Goal: Task Accomplishment & Management: Manage account settings

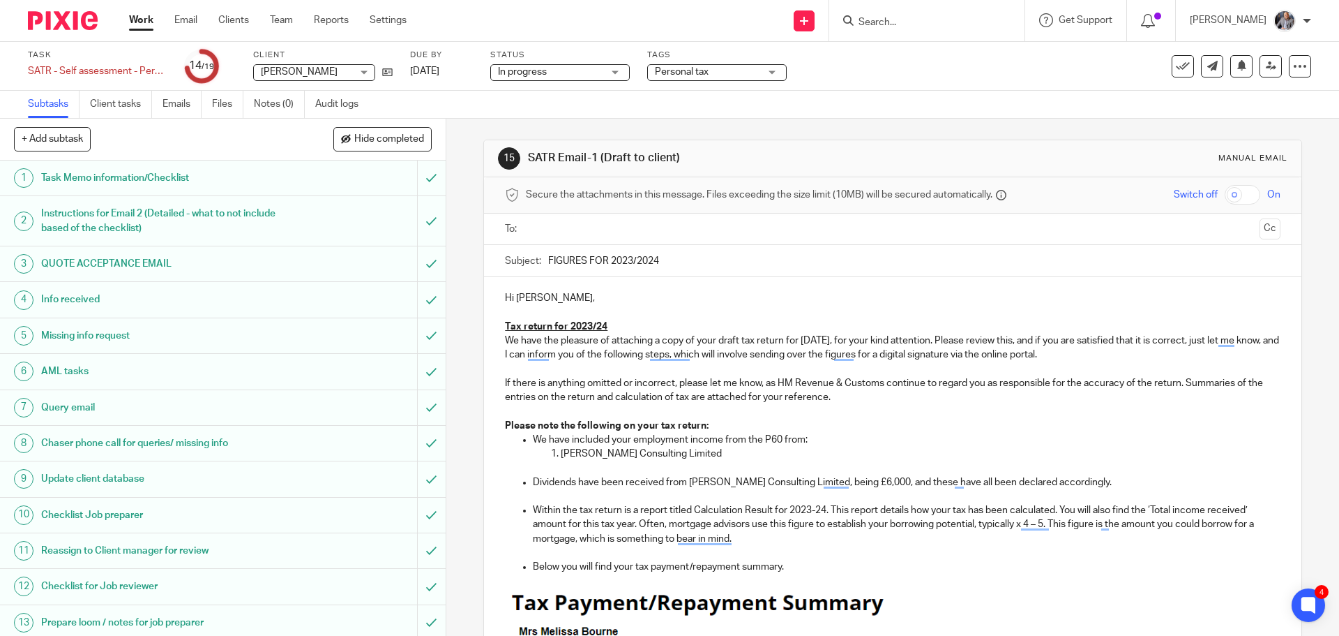
click at [619, 216] on div at bounding box center [893, 228] width 732 height 31
click at [616, 239] on ul at bounding box center [893, 229] width 732 height 23
click at [616, 230] on input "text" at bounding box center [892, 229] width 723 height 16
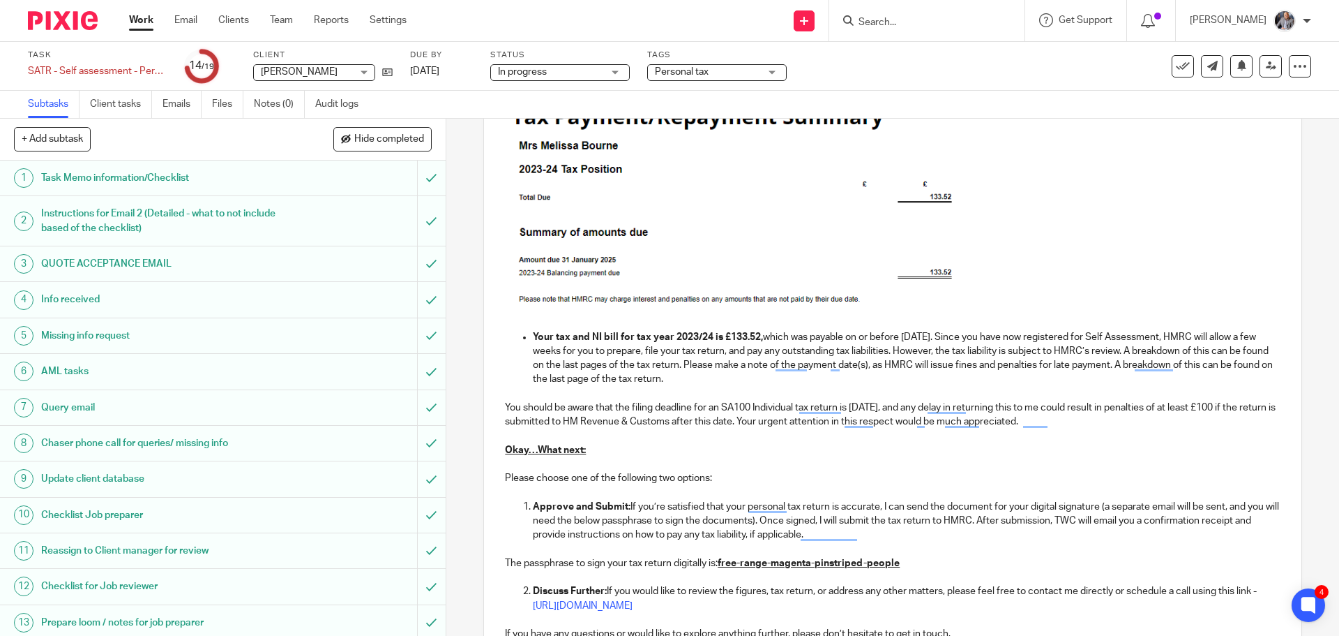
scroll to position [671, 0]
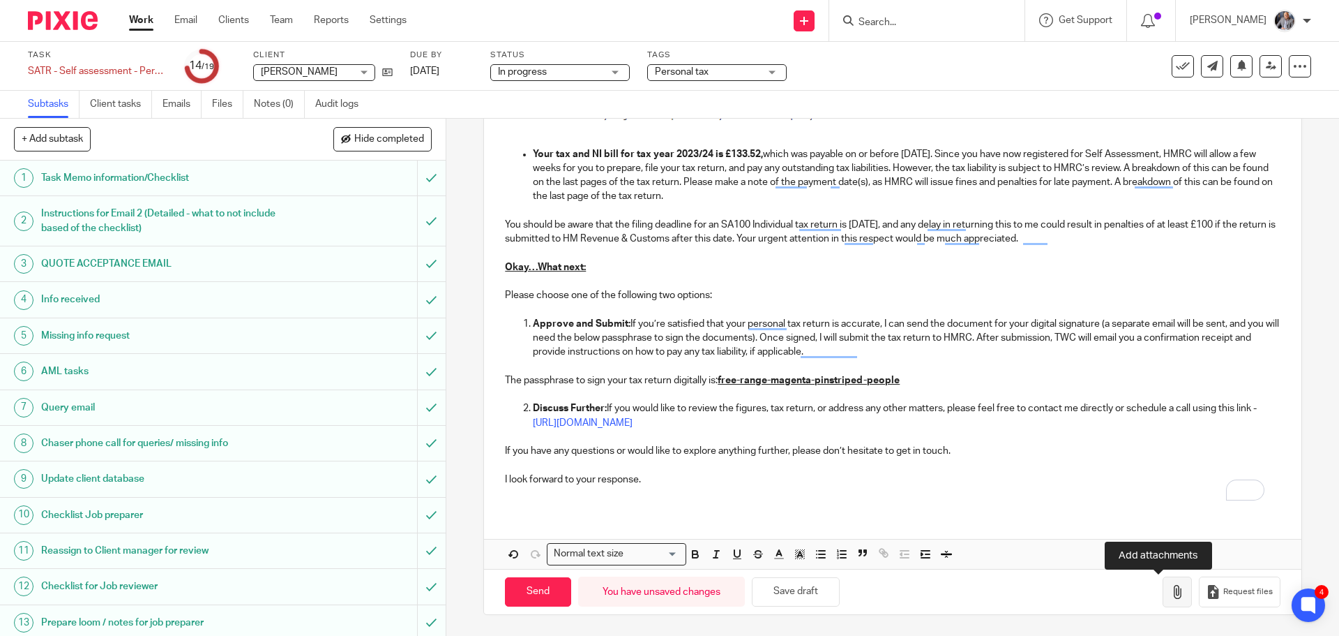
click at [1171, 589] on icon "button" at bounding box center [1178, 592] width 14 height 14
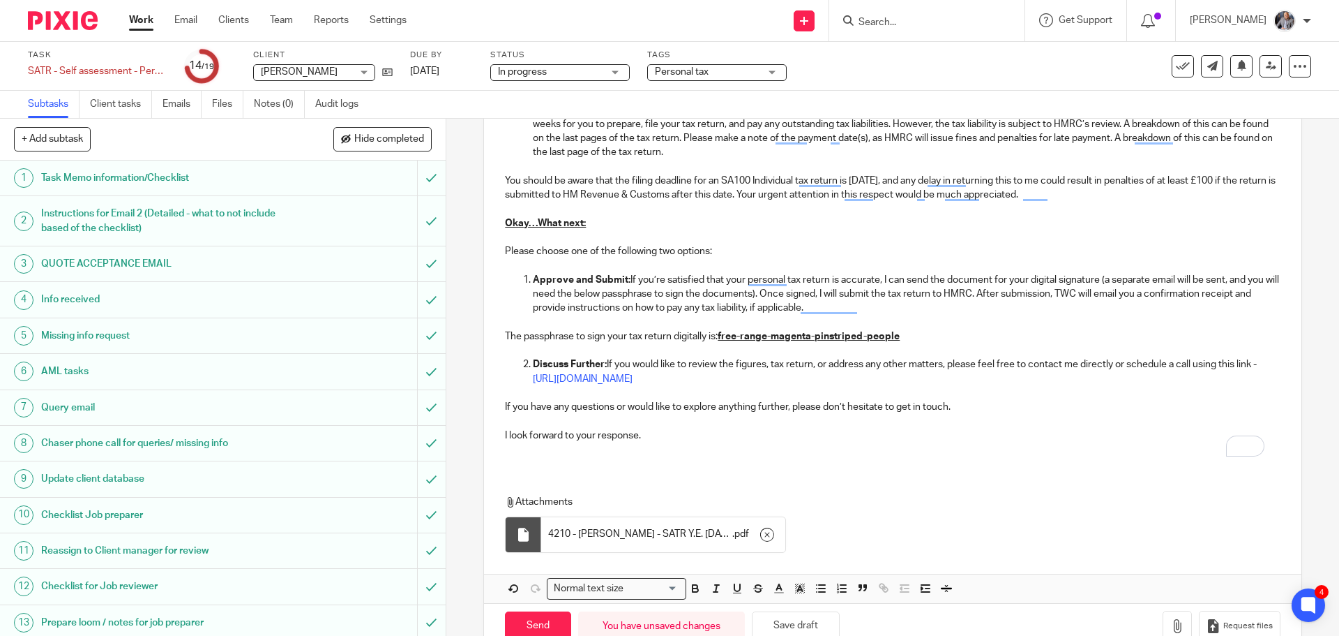
scroll to position [750, 0]
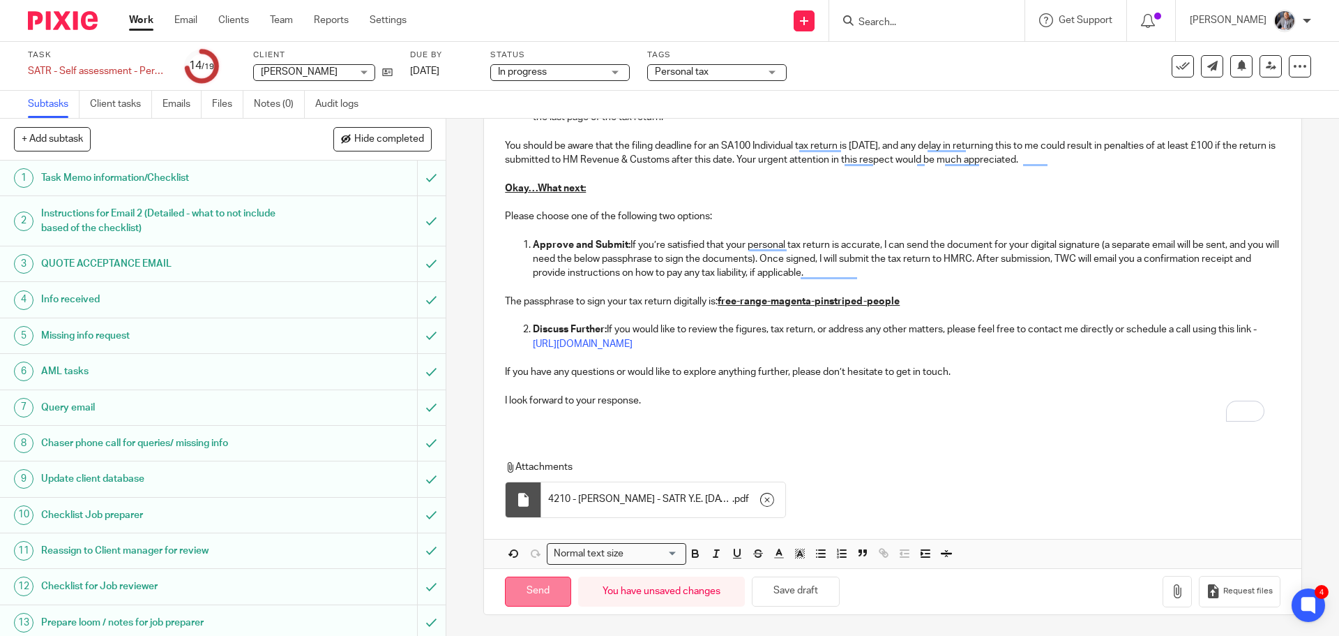
click at [539, 592] on input "Send" at bounding box center [538, 591] width 66 height 30
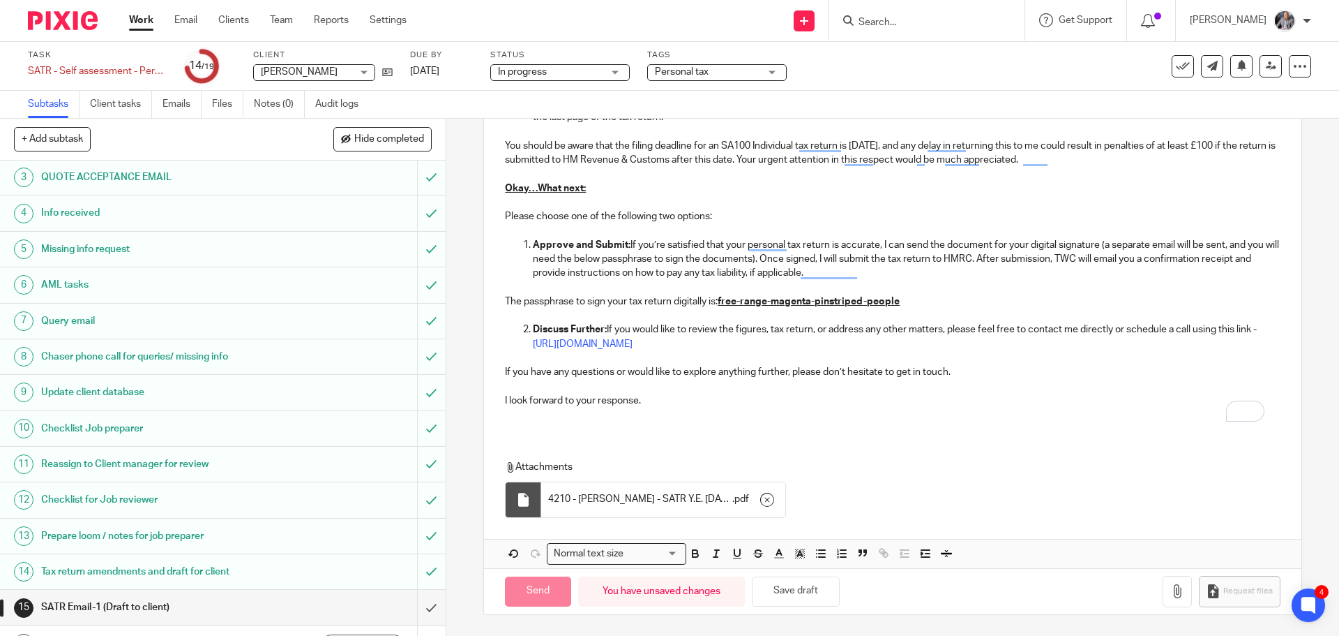
scroll to position [234, 0]
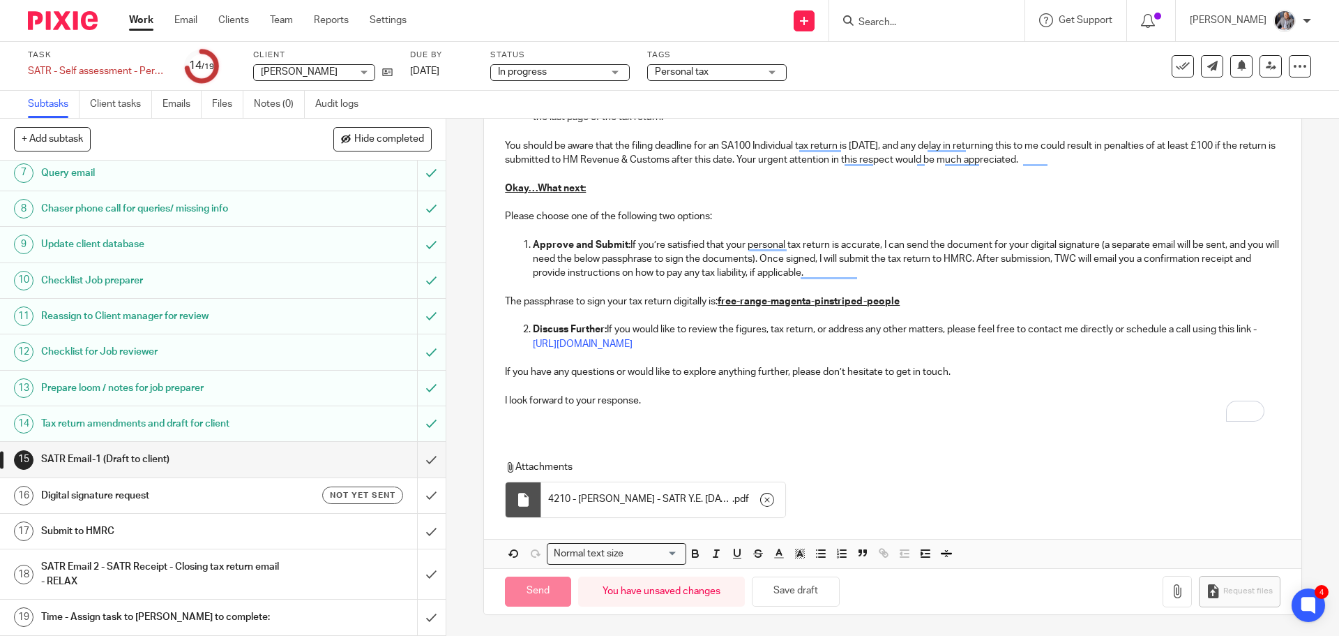
type input "Sent"
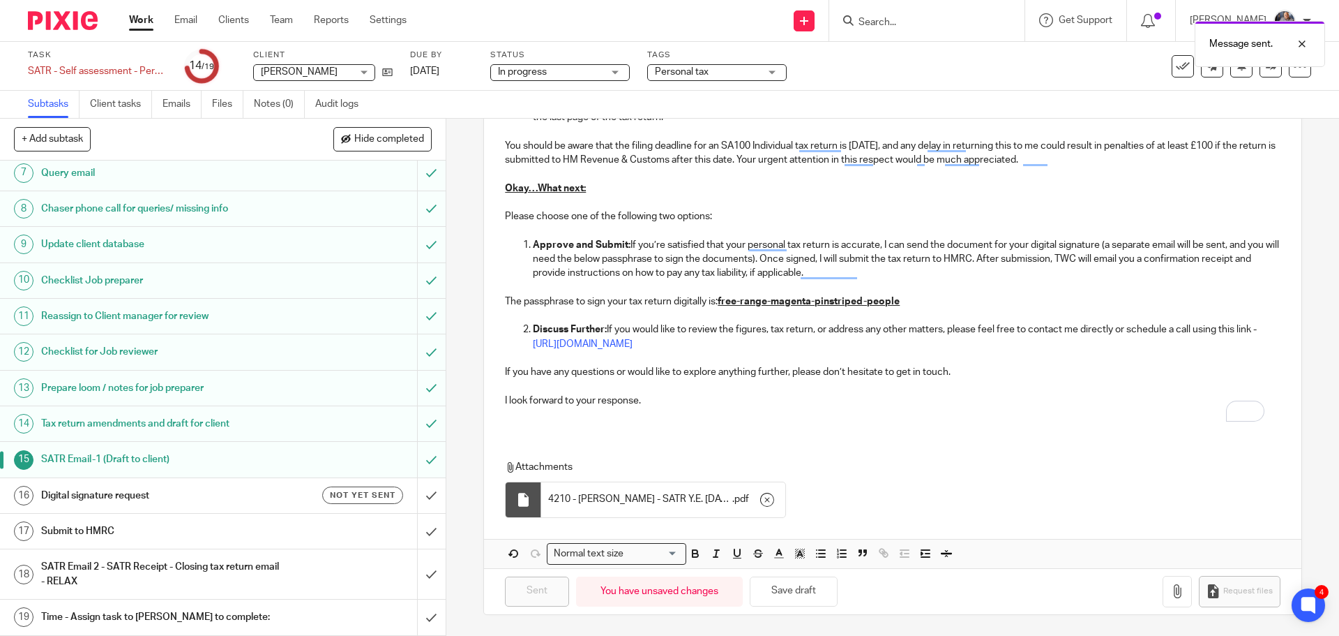
click at [112, 495] on h1 "Digital signature request" at bounding box center [161, 495] width 241 height 21
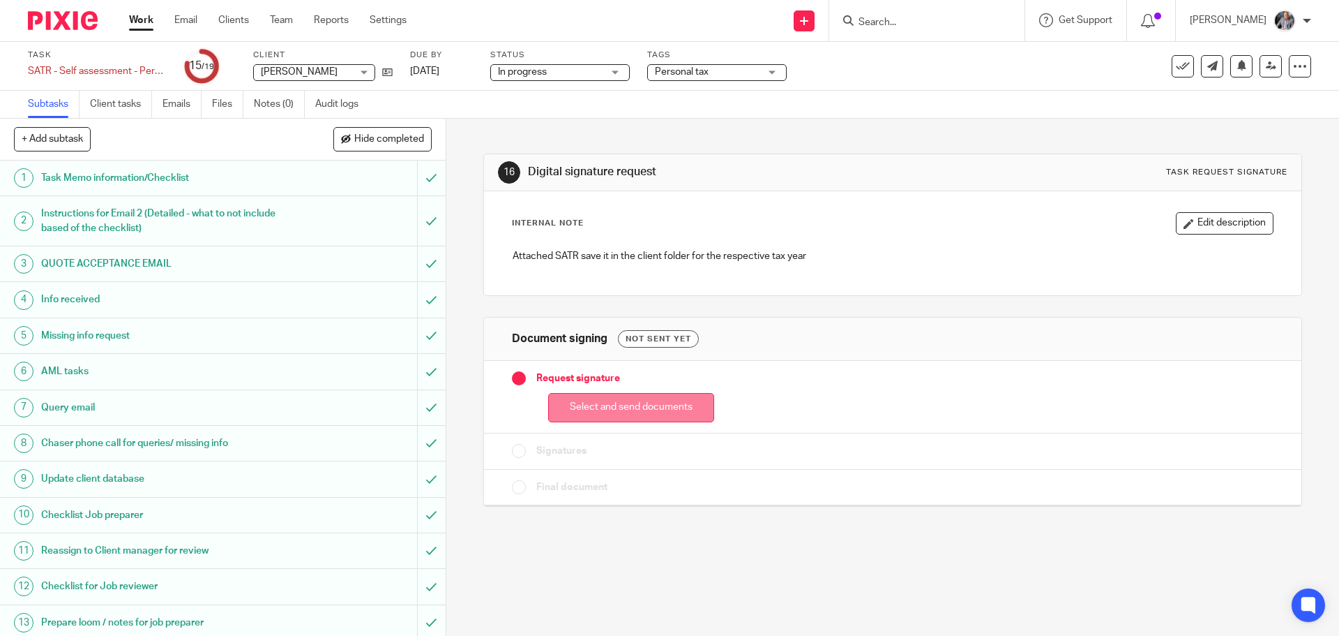
click at [638, 407] on button "Select and send documents" at bounding box center [631, 408] width 166 height 30
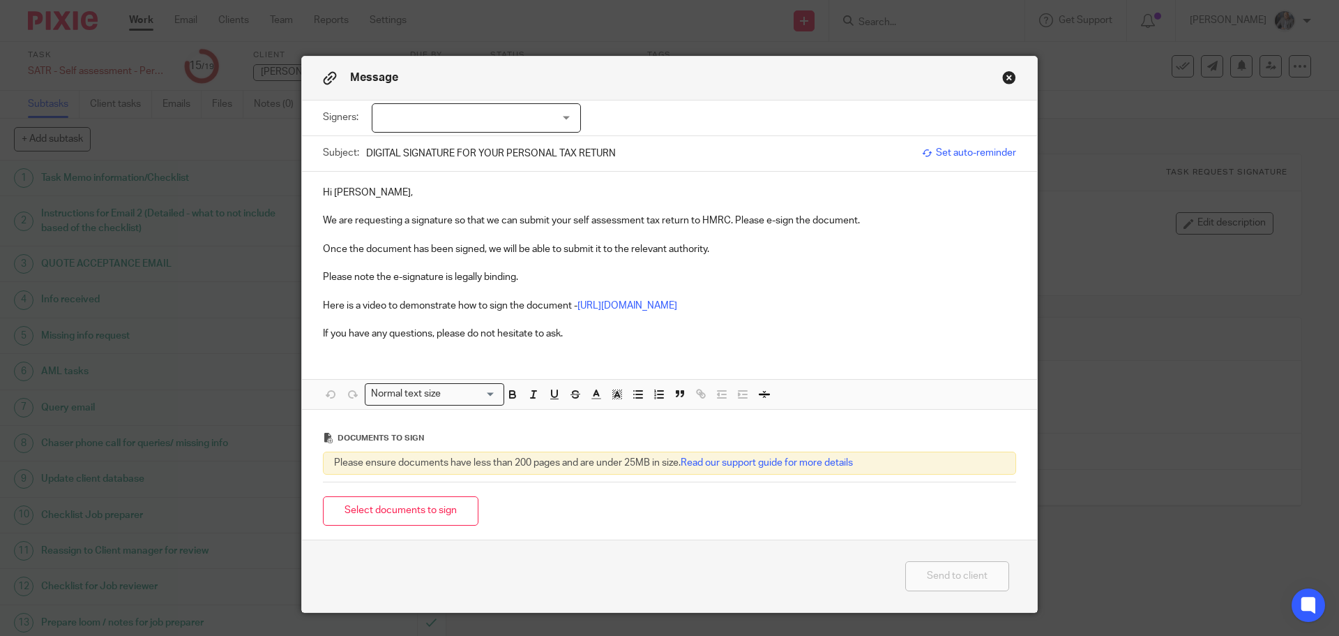
click at [486, 119] on div at bounding box center [476, 117] width 209 height 29
click at [470, 150] on li "Melissa Bourne" at bounding box center [472, 147] width 208 height 29
checkbox input "true"
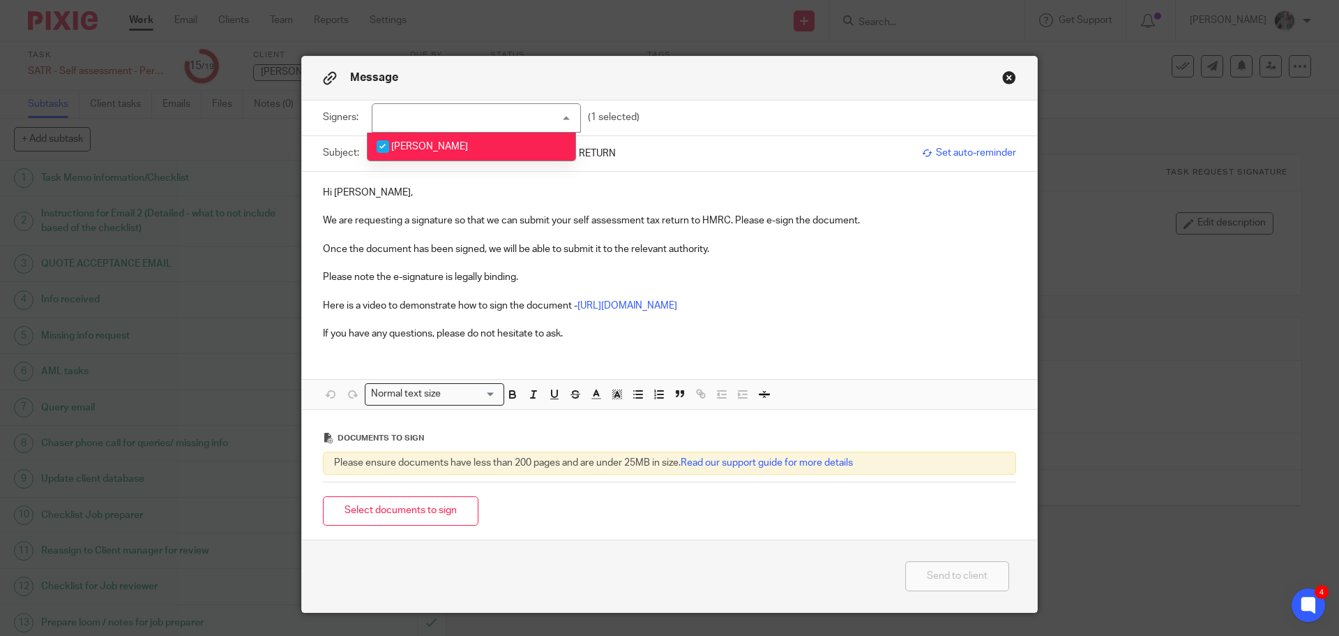
click at [952, 149] on span "Set auto-reminder" at bounding box center [969, 153] width 94 height 14
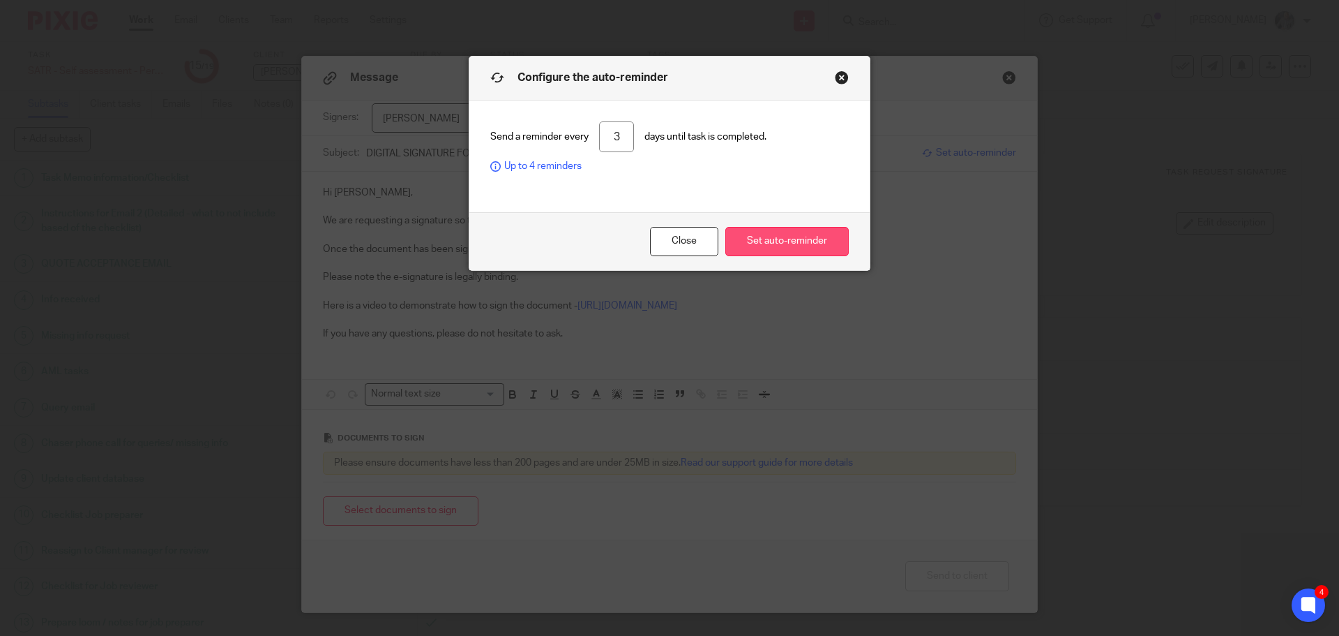
click at [783, 246] on button "Set auto-reminder" at bounding box center [787, 242] width 123 height 30
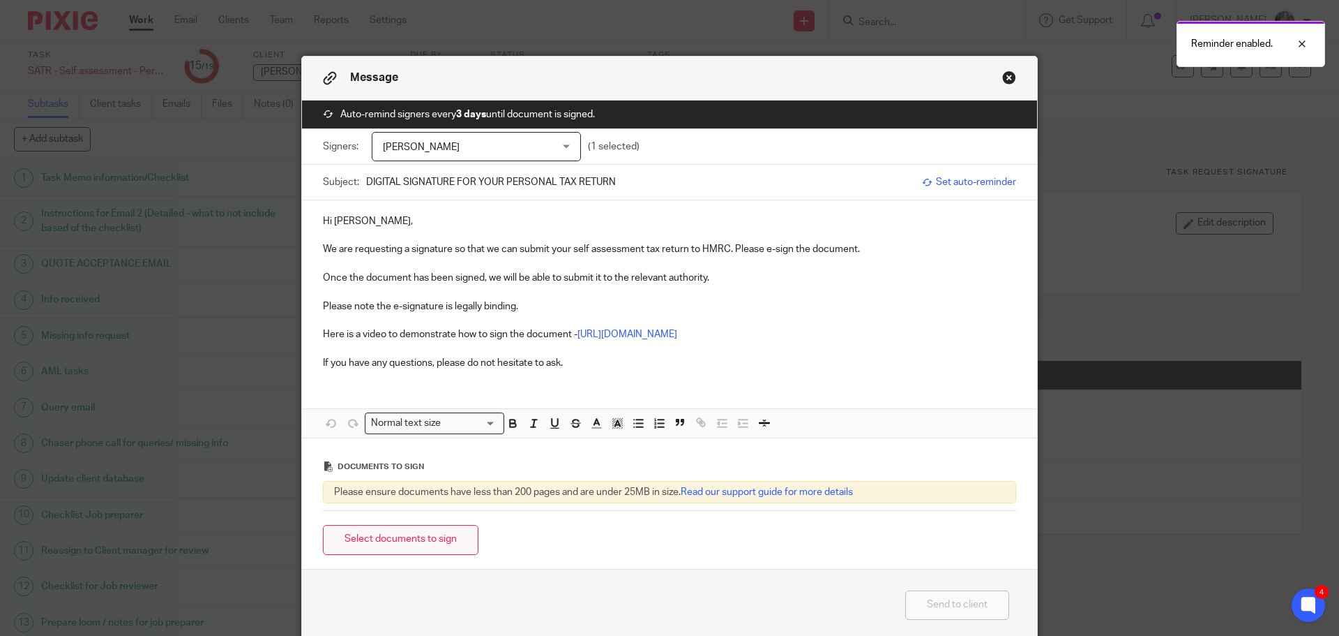
click at [398, 544] on button "Select documents to sign" at bounding box center [401, 540] width 156 height 30
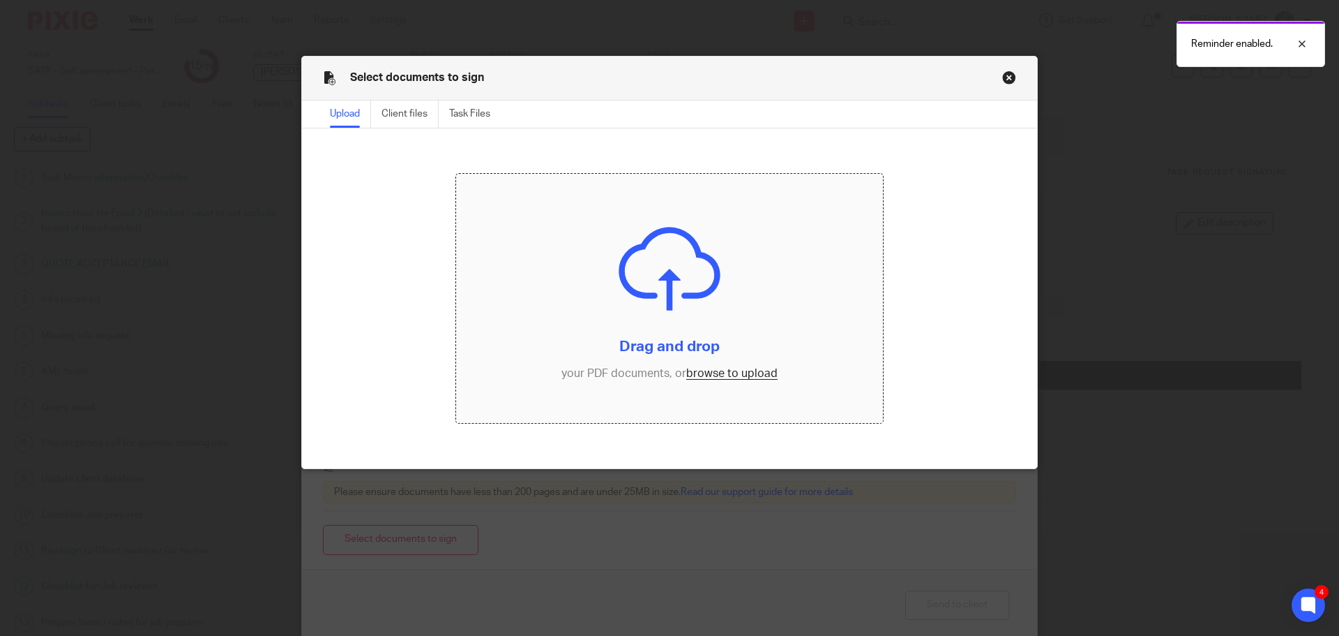
click at [721, 372] on input "file" at bounding box center [670, 299] width 428 height 250
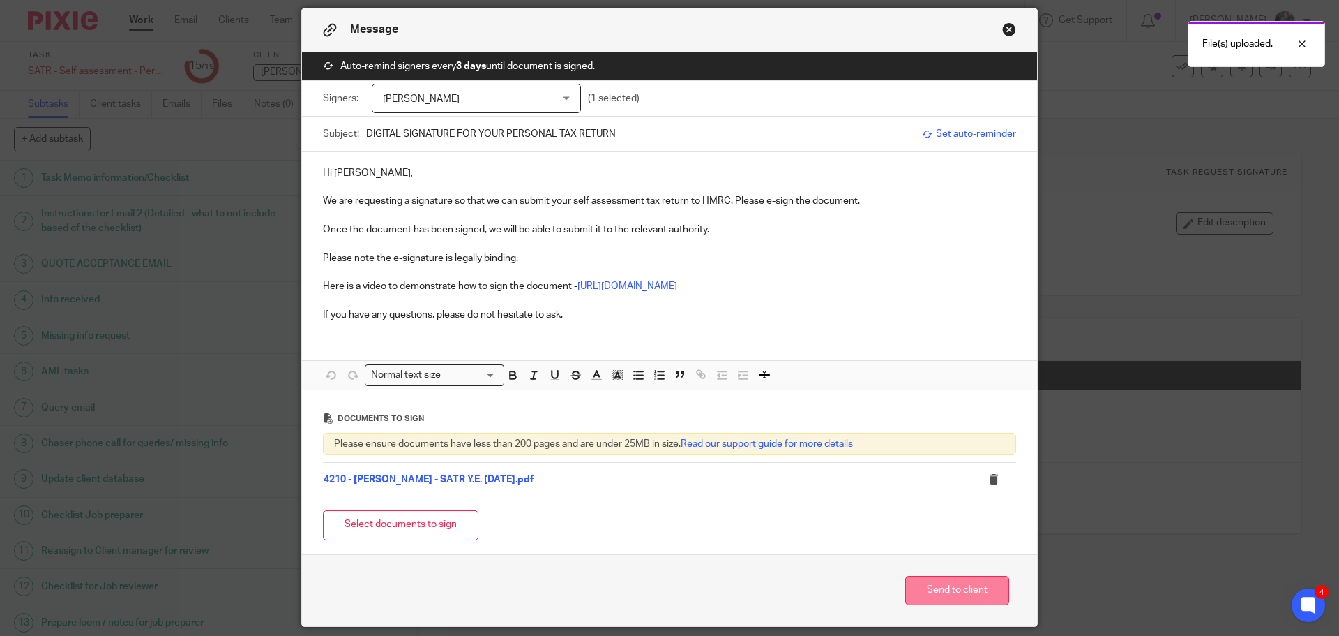
scroll to position [95, 0]
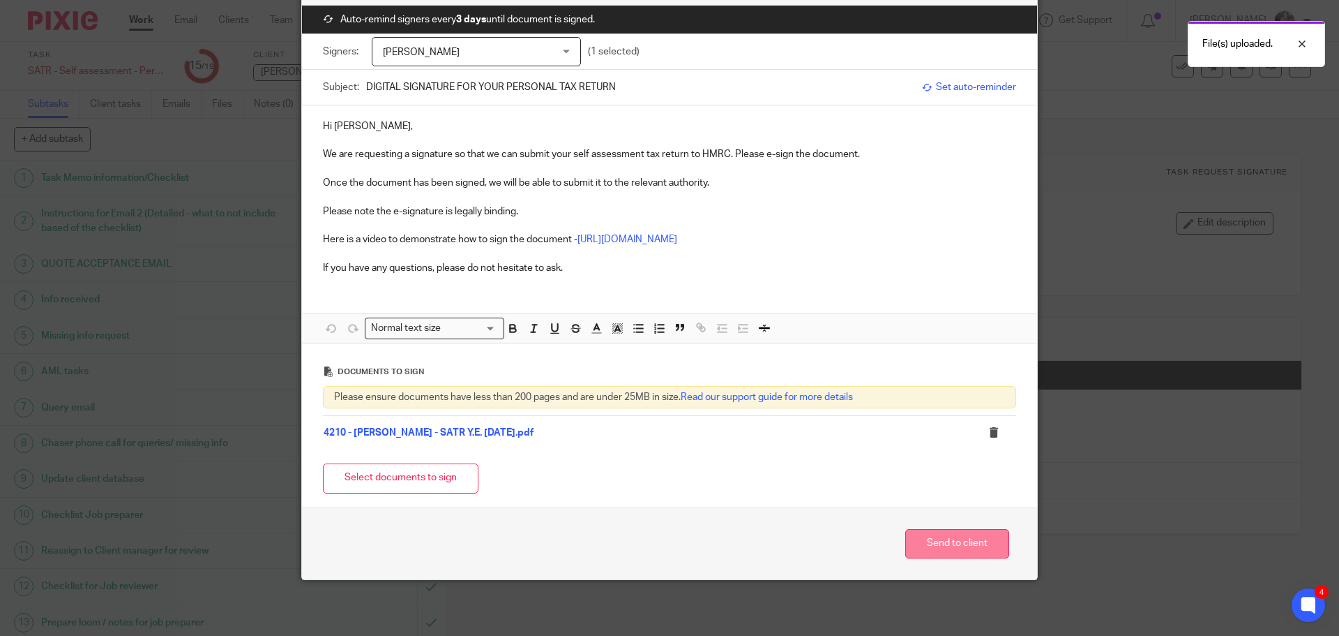
click at [961, 542] on button "Send to client" at bounding box center [958, 544] width 104 height 30
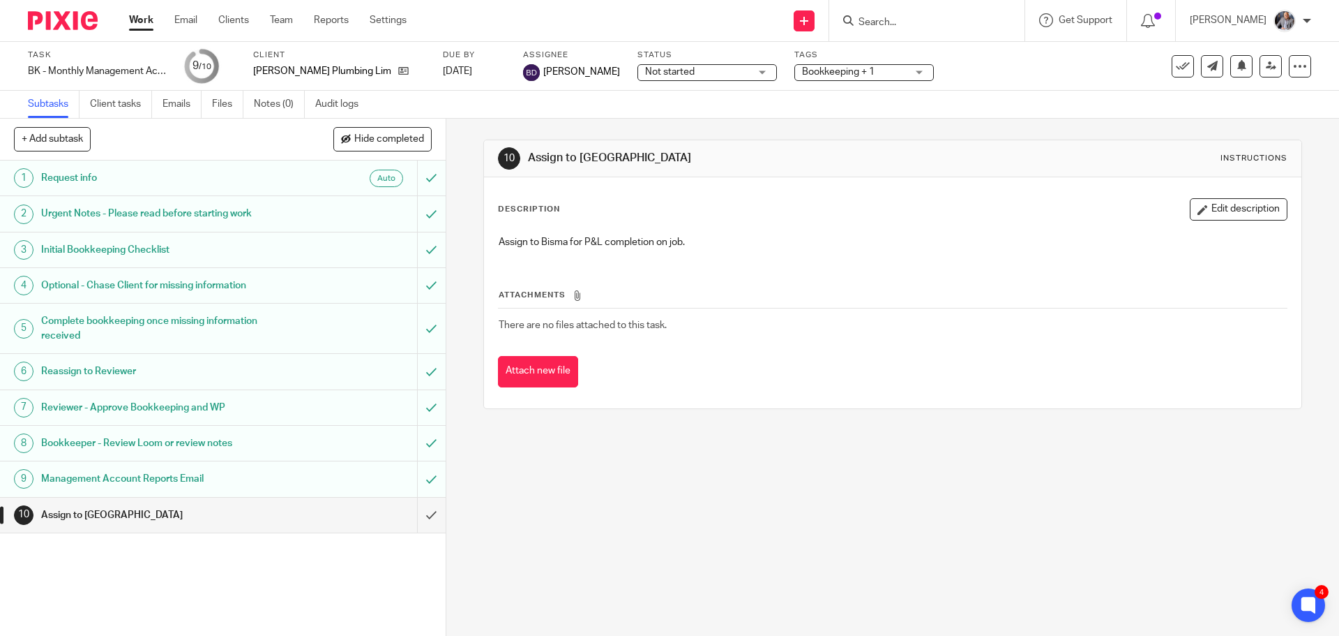
click at [918, 22] on input "Search" at bounding box center [920, 23] width 126 height 13
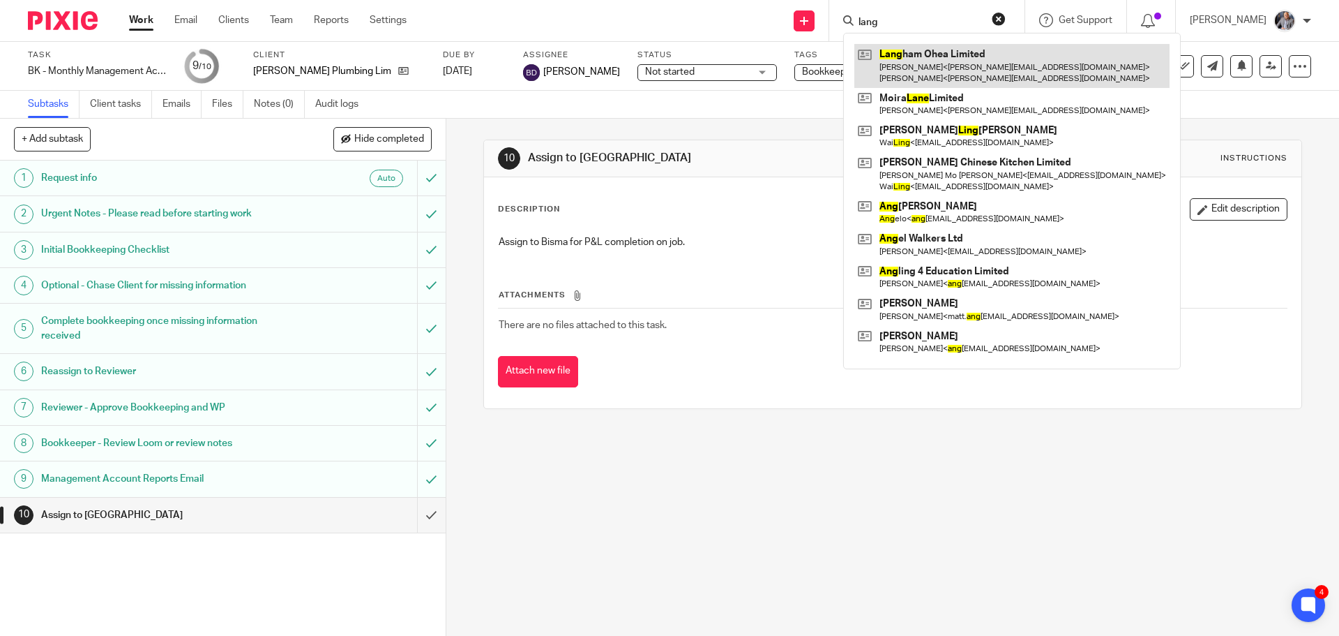
type input "lang"
click at [997, 80] on link at bounding box center [1012, 65] width 315 height 43
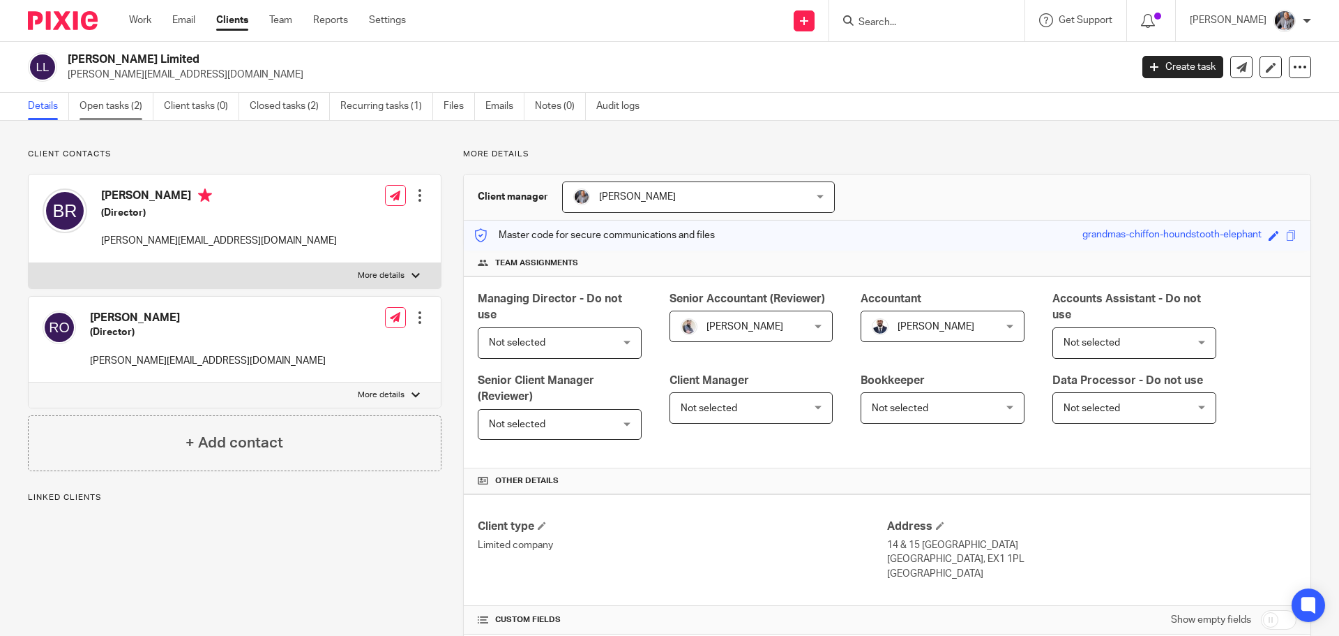
click at [107, 99] on link "Open tasks (2)" at bounding box center [117, 106] width 74 height 27
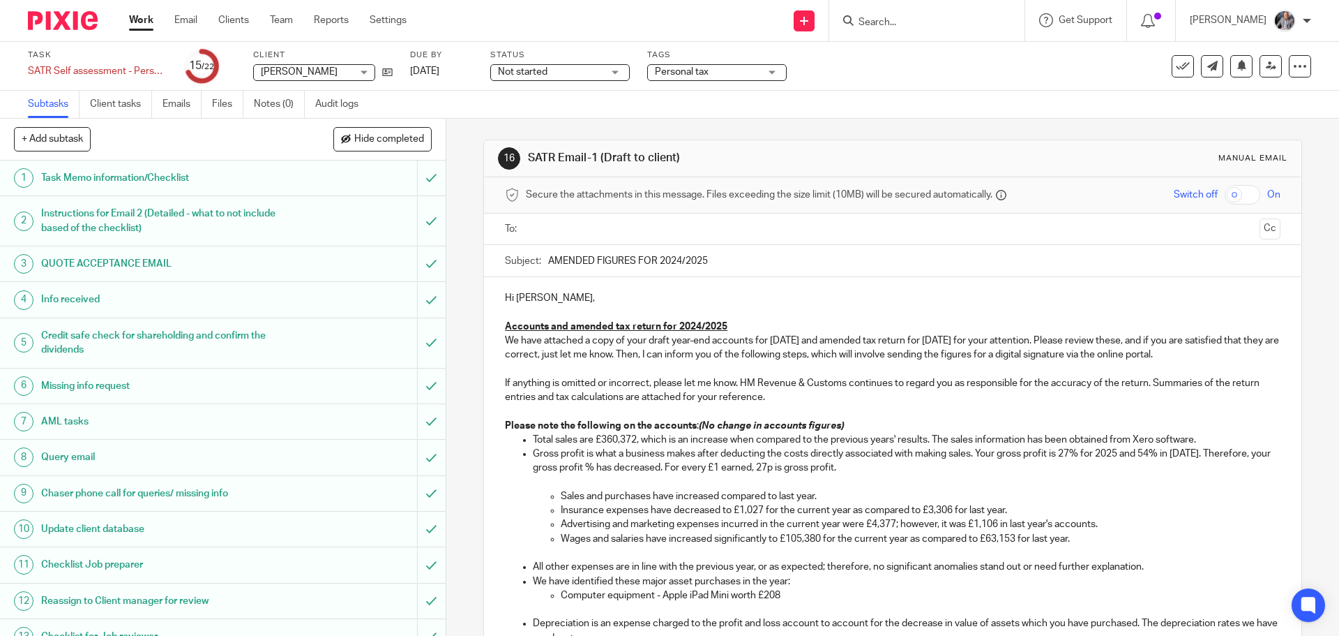
click at [606, 231] on input "text" at bounding box center [892, 229] width 723 height 16
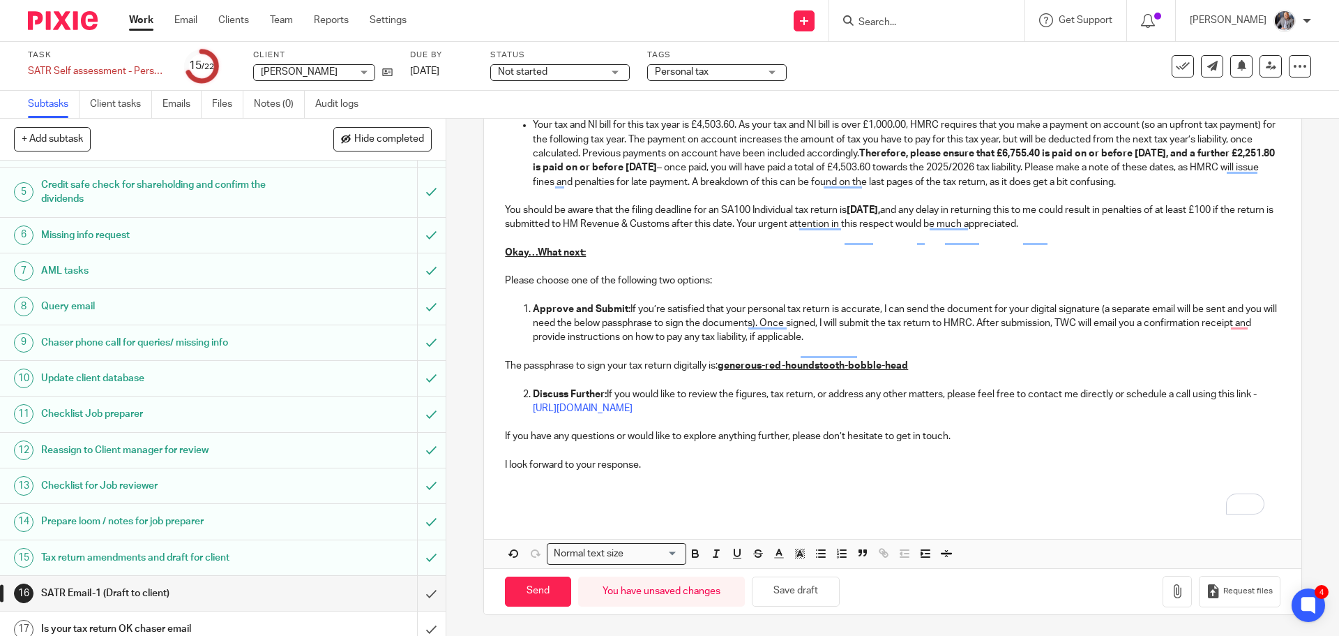
scroll to position [349, 0]
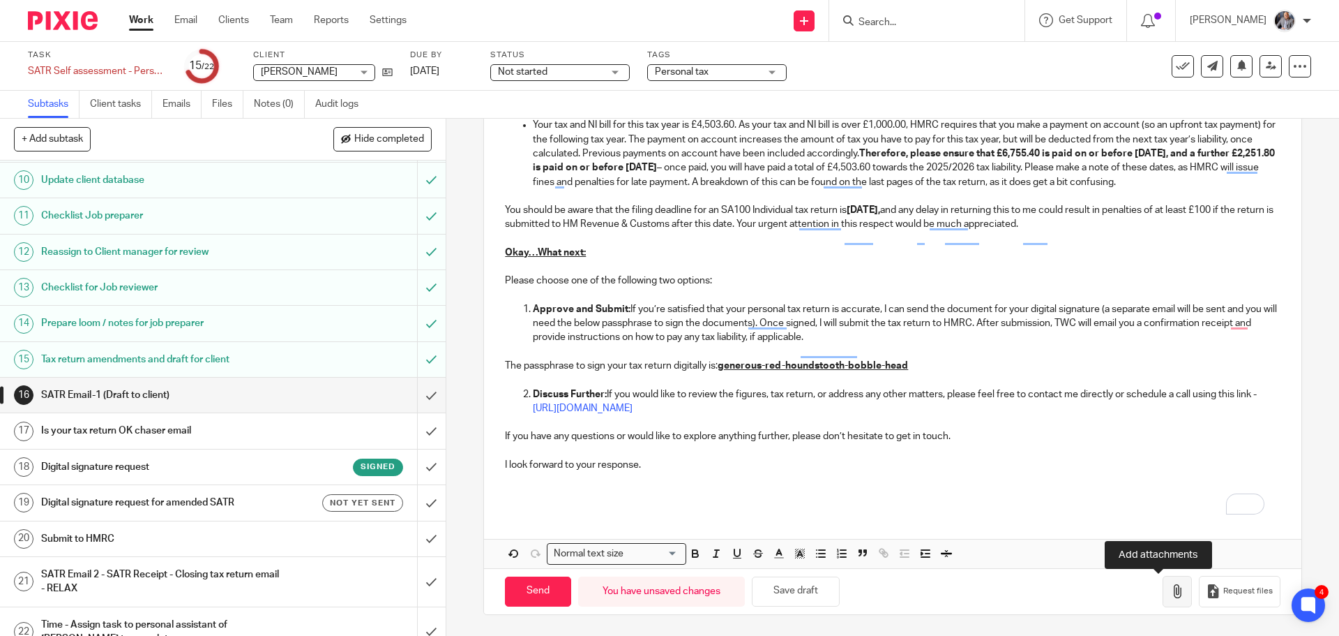
click at [1166, 590] on button "button" at bounding box center [1177, 591] width 29 height 31
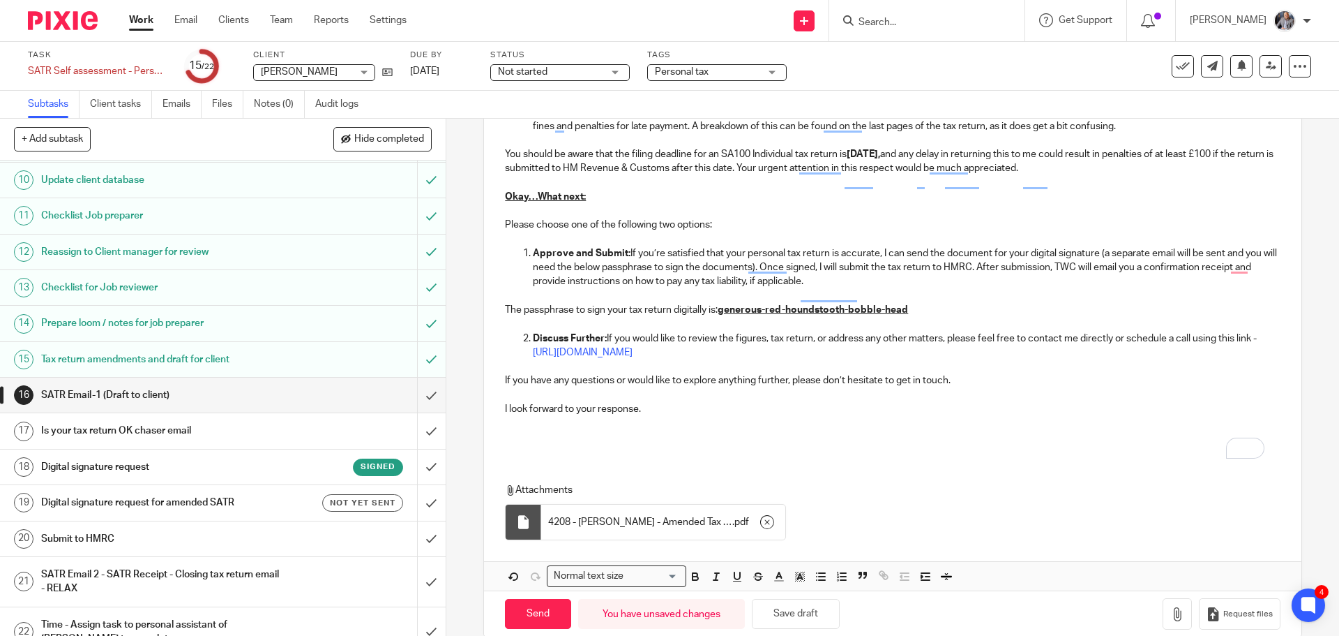
scroll to position [1278, 0]
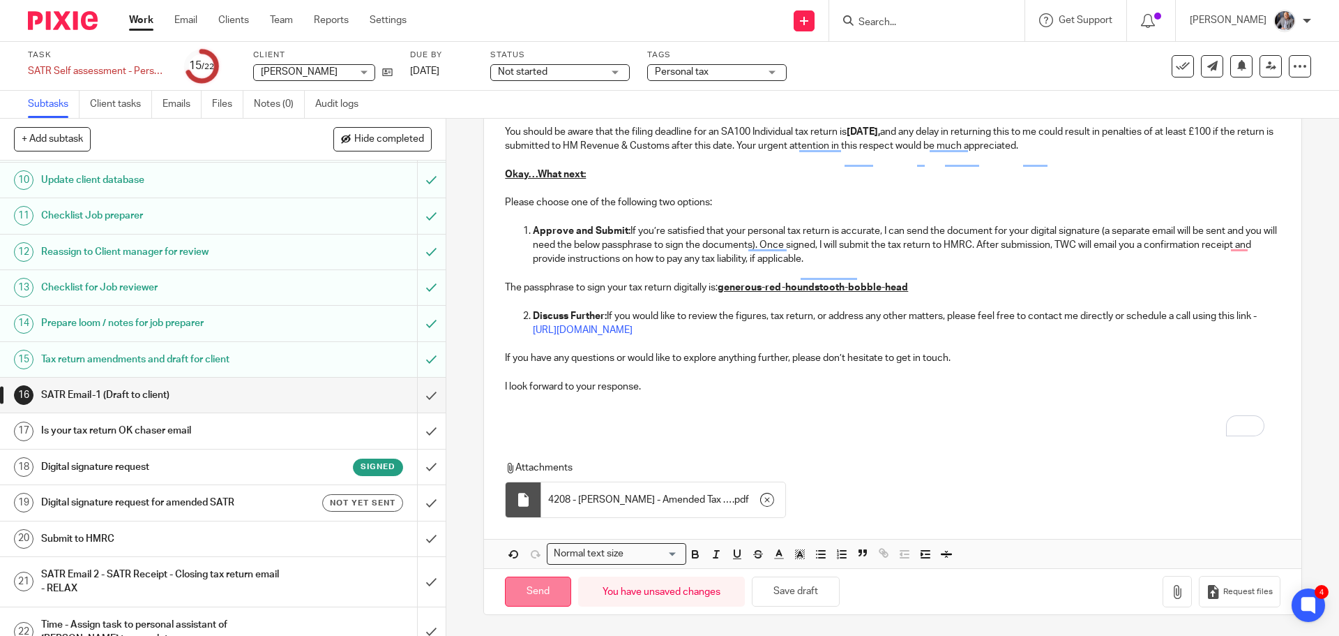
click at [532, 593] on input "Send" at bounding box center [538, 591] width 66 height 30
type input "Sent"
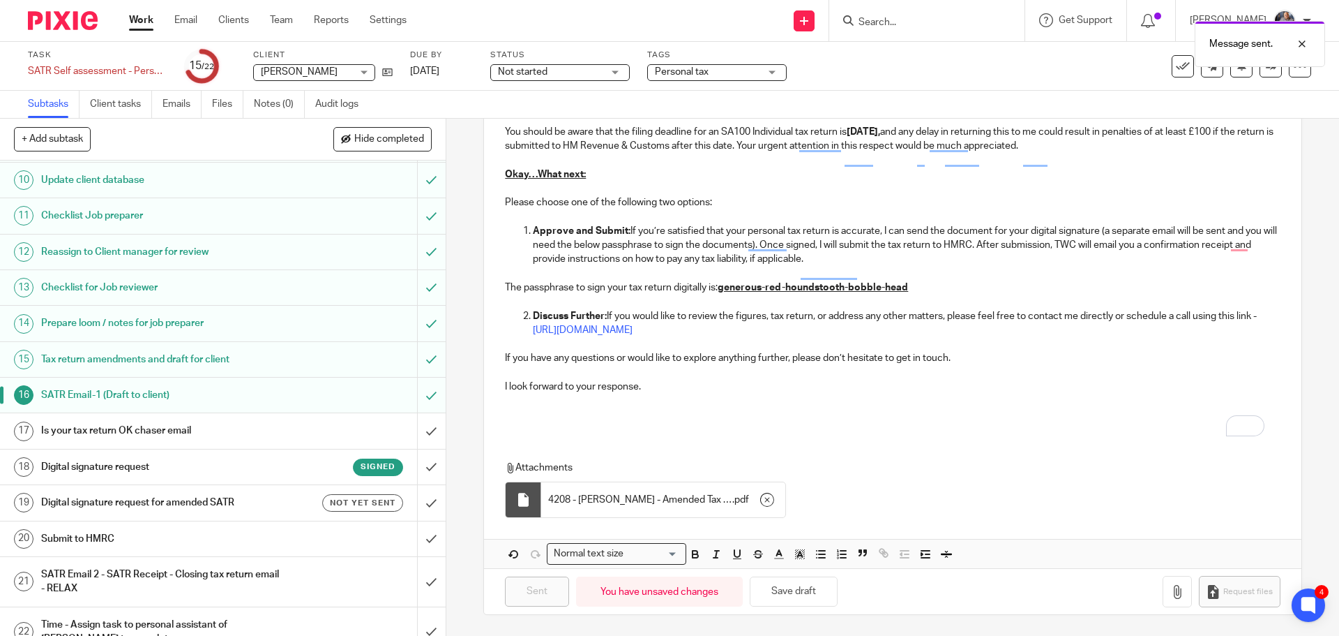
click at [160, 503] on h1 "Digital signature request for amended SATR" at bounding box center [161, 502] width 241 height 21
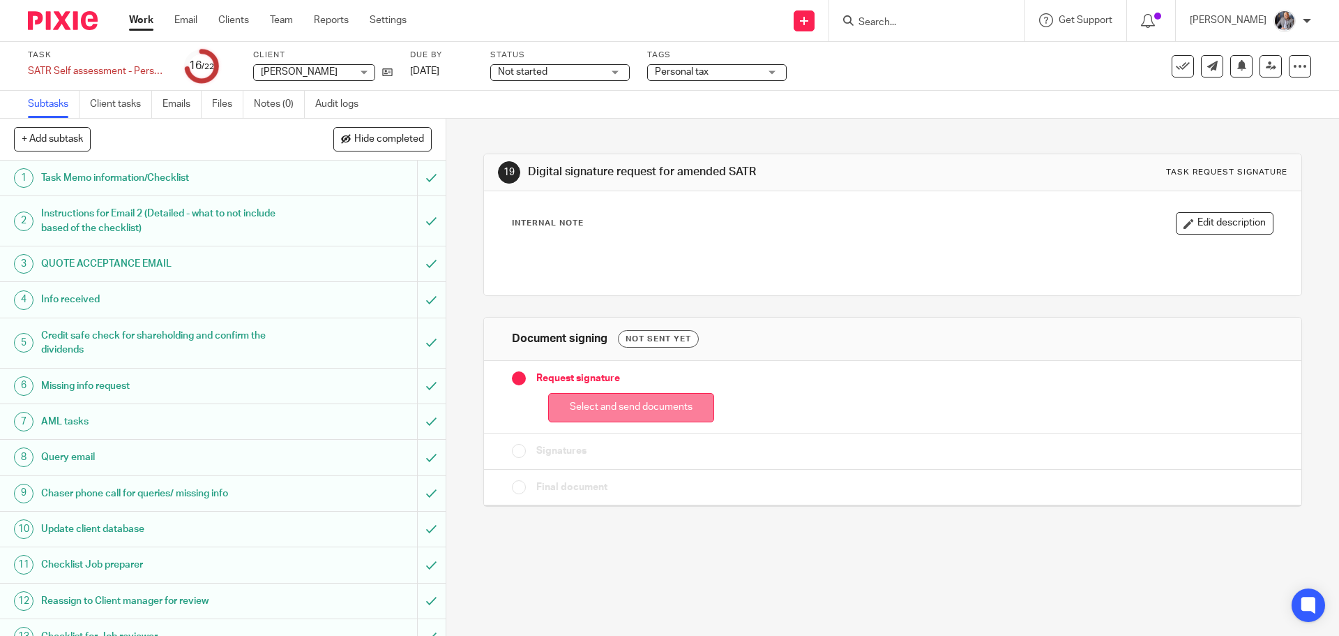
click at [636, 412] on button "Select and send documents" at bounding box center [631, 408] width 166 height 30
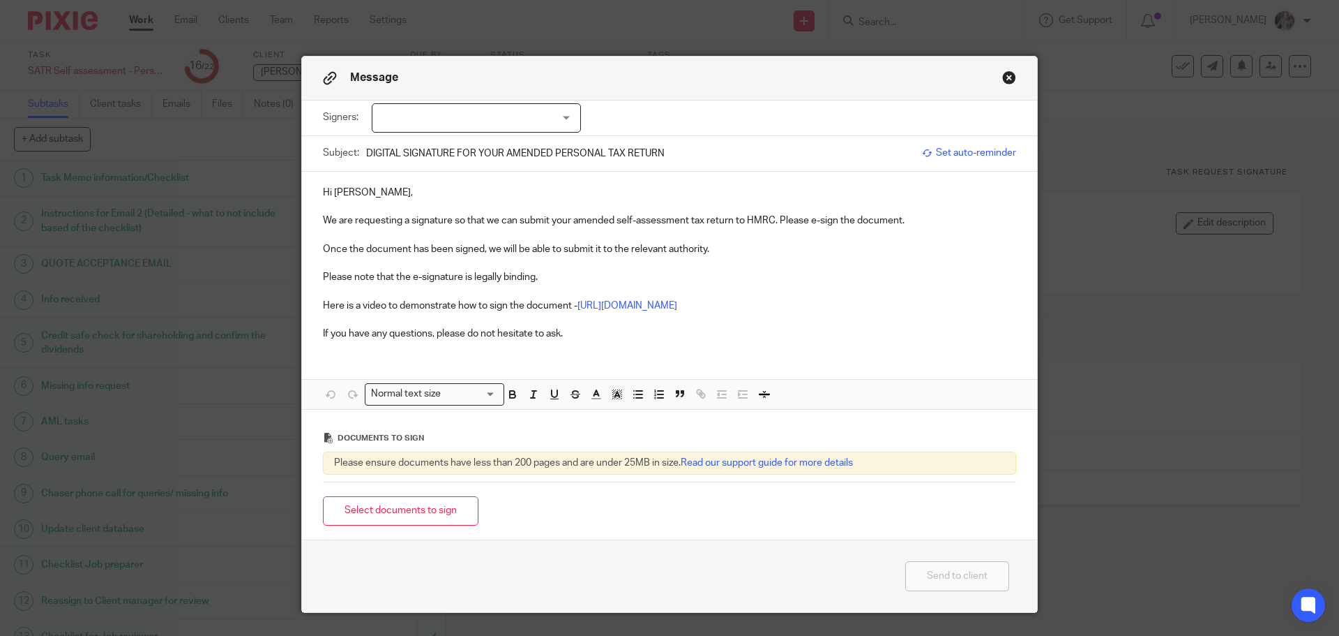
click at [511, 122] on div at bounding box center [476, 117] width 209 height 29
click at [442, 144] on li "[PERSON_NAME]" at bounding box center [472, 147] width 208 height 29
checkbox input "true"
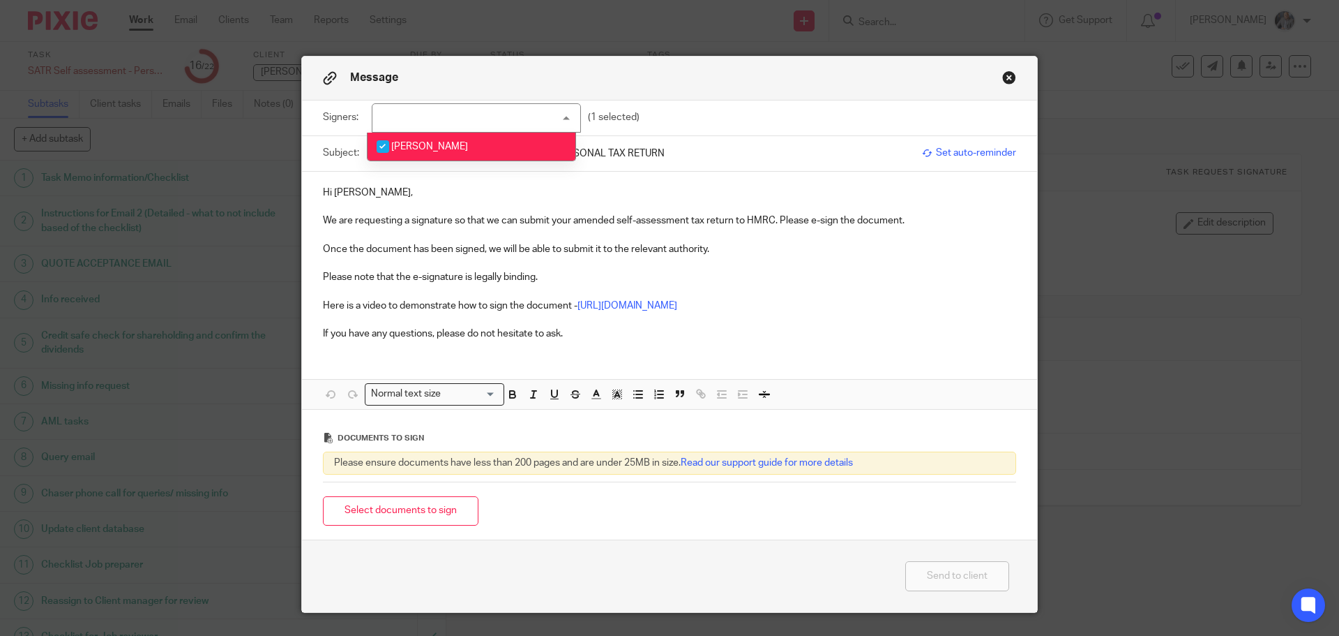
click at [953, 156] on span "Set auto-reminder" at bounding box center [969, 153] width 94 height 14
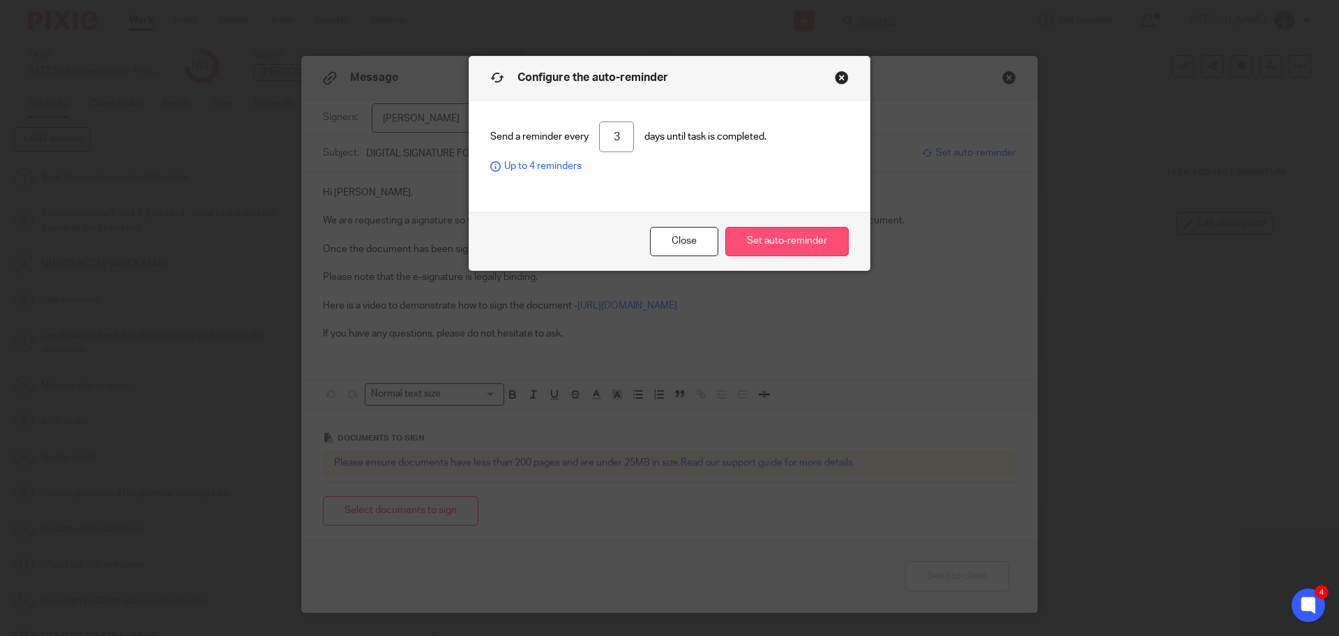
click at [788, 237] on button "Set auto-reminder" at bounding box center [787, 242] width 123 height 30
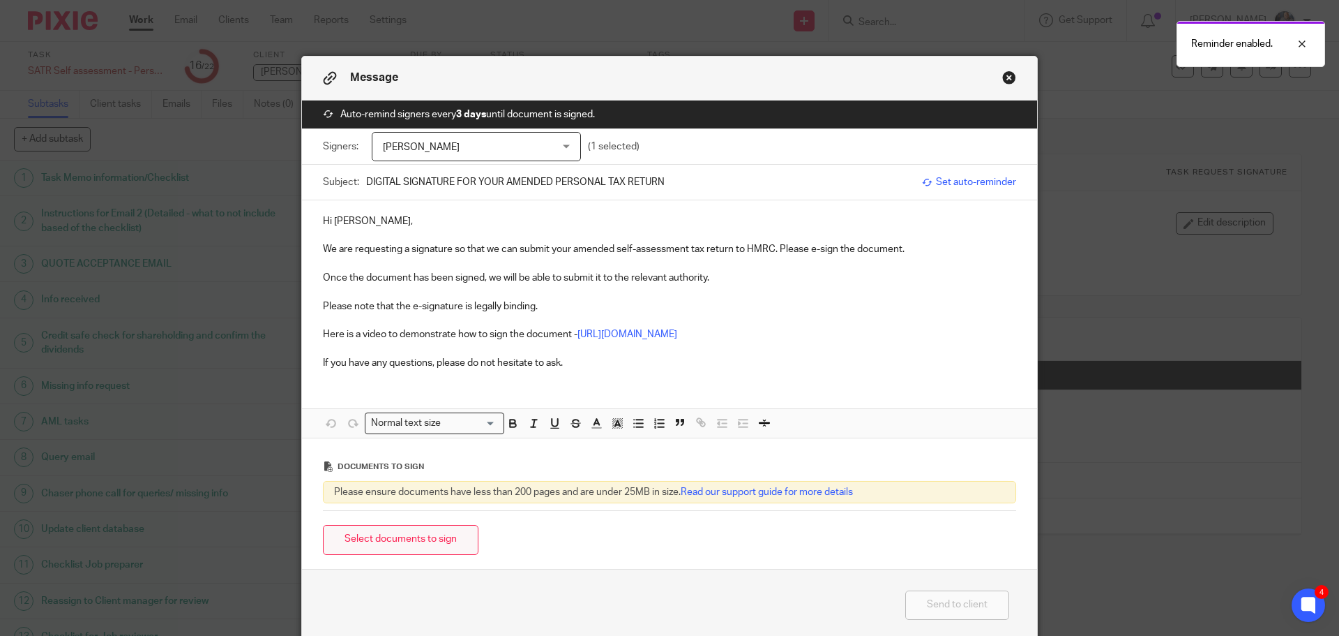
click at [437, 539] on button "Select documents to sign" at bounding box center [401, 540] width 156 height 30
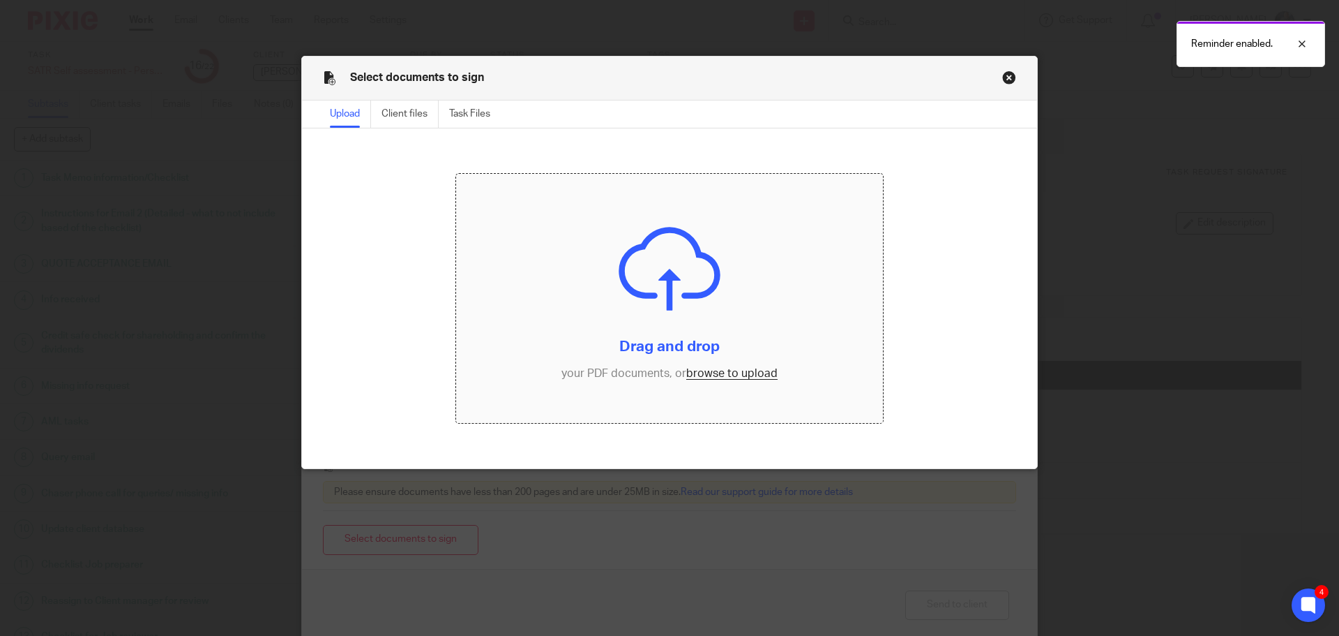
click at [705, 375] on input "file" at bounding box center [670, 299] width 428 height 250
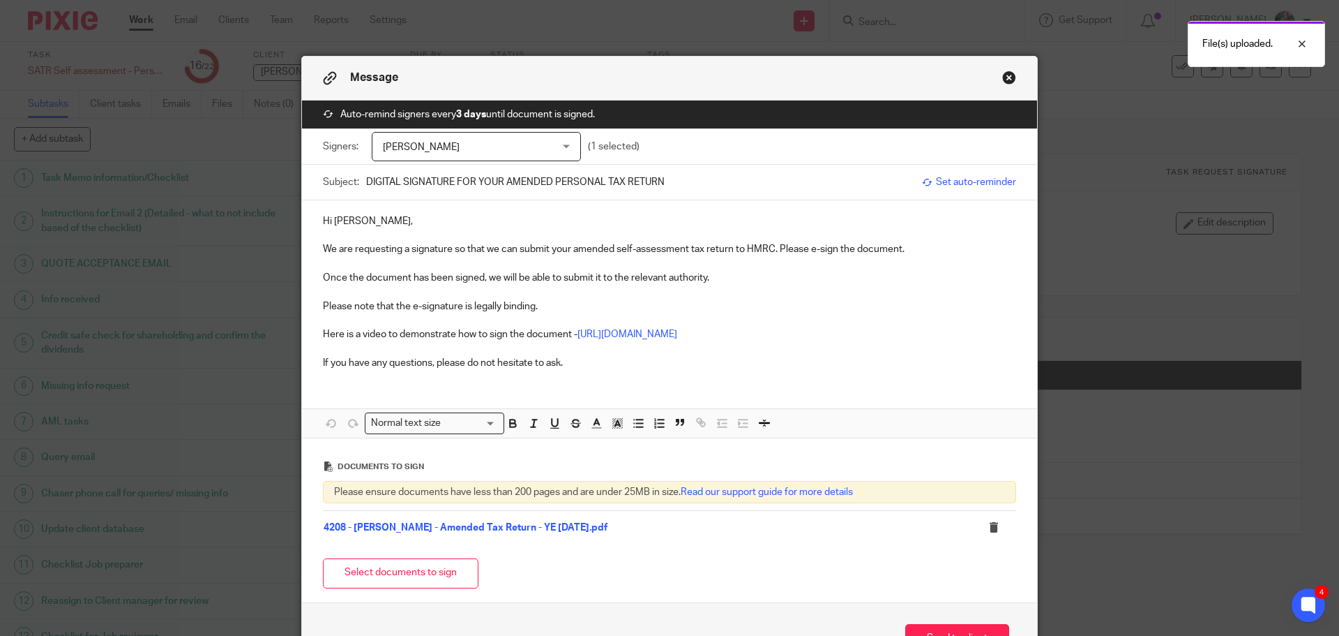
scroll to position [70, 0]
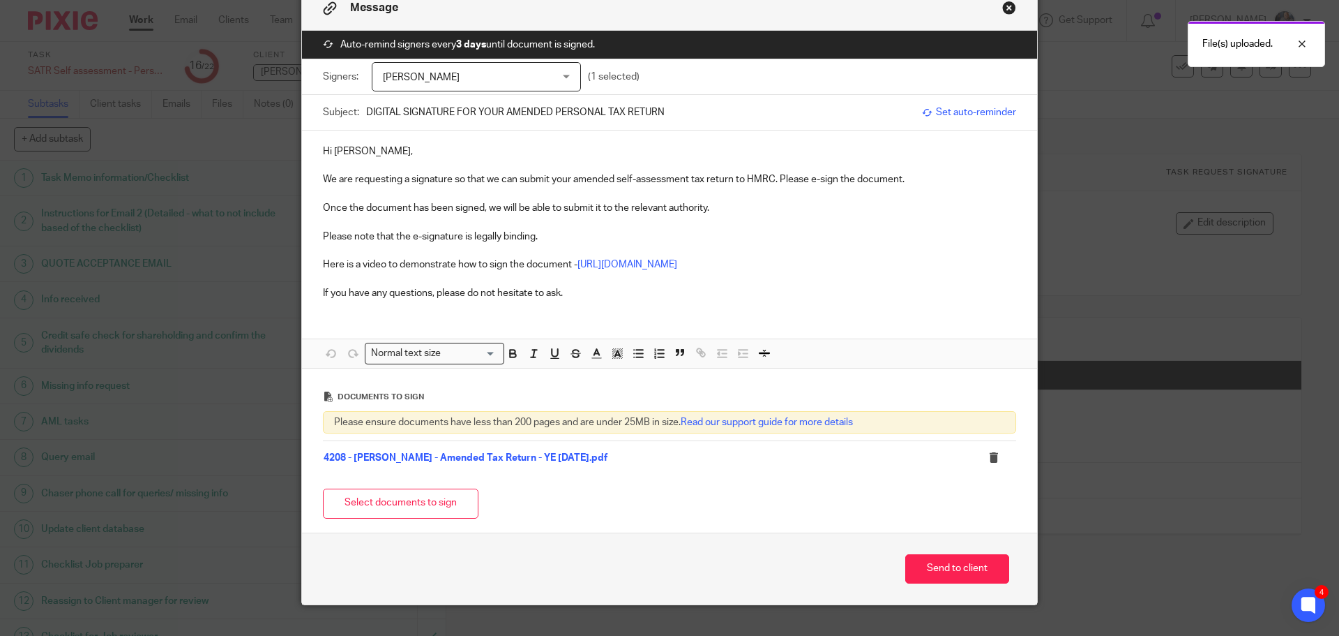
click at [936, 548] on div "Send to client" at bounding box center [669, 568] width 735 height 73
drag, startPoint x: 942, startPoint y: 569, endPoint x: 964, endPoint y: 569, distance: 21.6
click at [943, 569] on button "Send to client" at bounding box center [958, 569] width 104 height 30
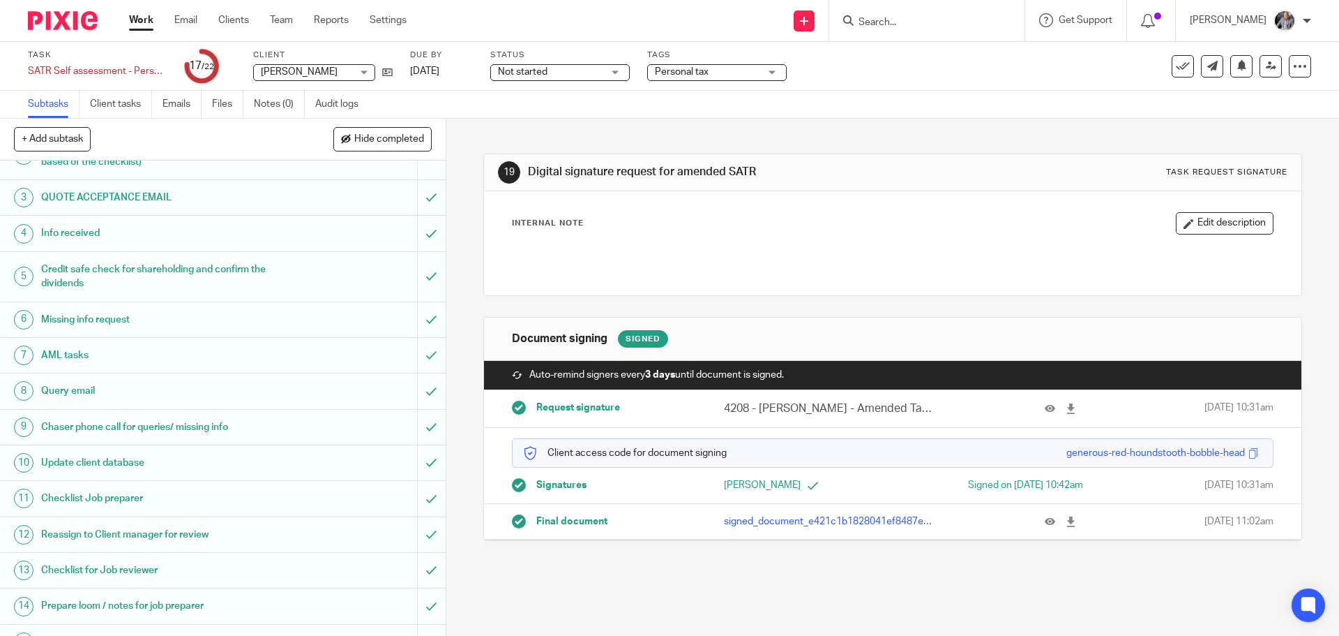
scroll to position [349, 0]
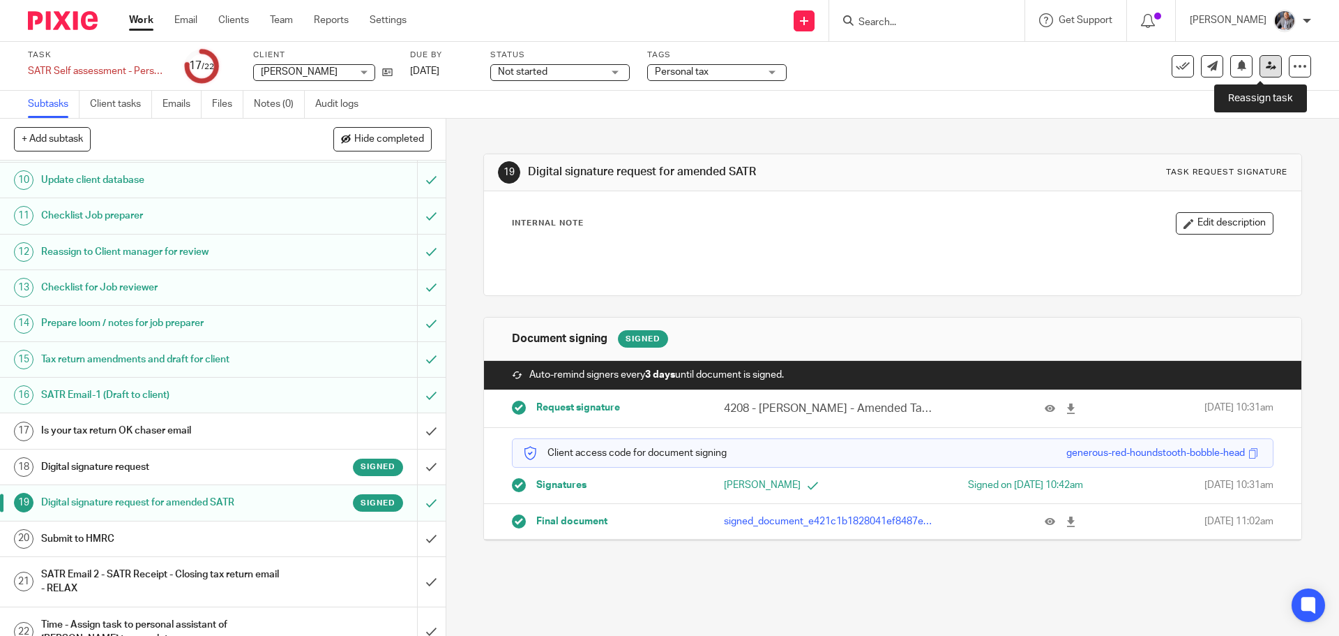
click at [1260, 74] on link at bounding box center [1271, 66] width 22 height 22
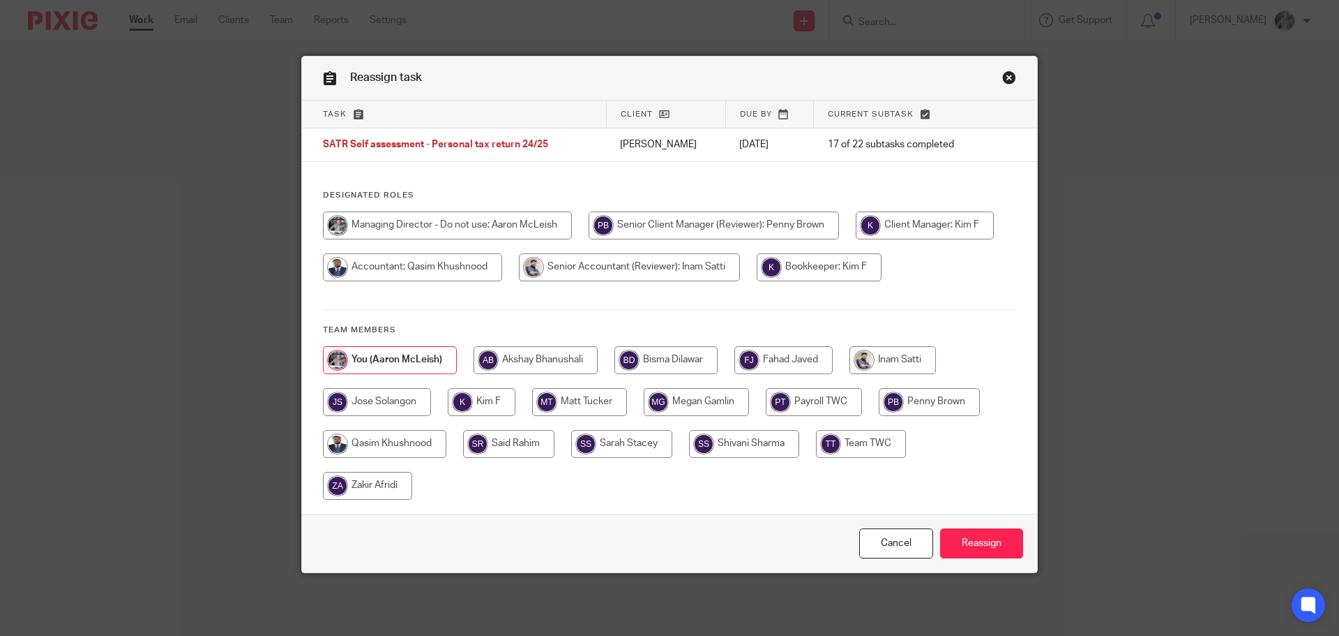
click at [740, 281] on input "radio" at bounding box center [629, 267] width 221 height 28
radio input "true"
click at [961, 534] on input "Reassign" at bounding box center [981, 543] width 83 height 30
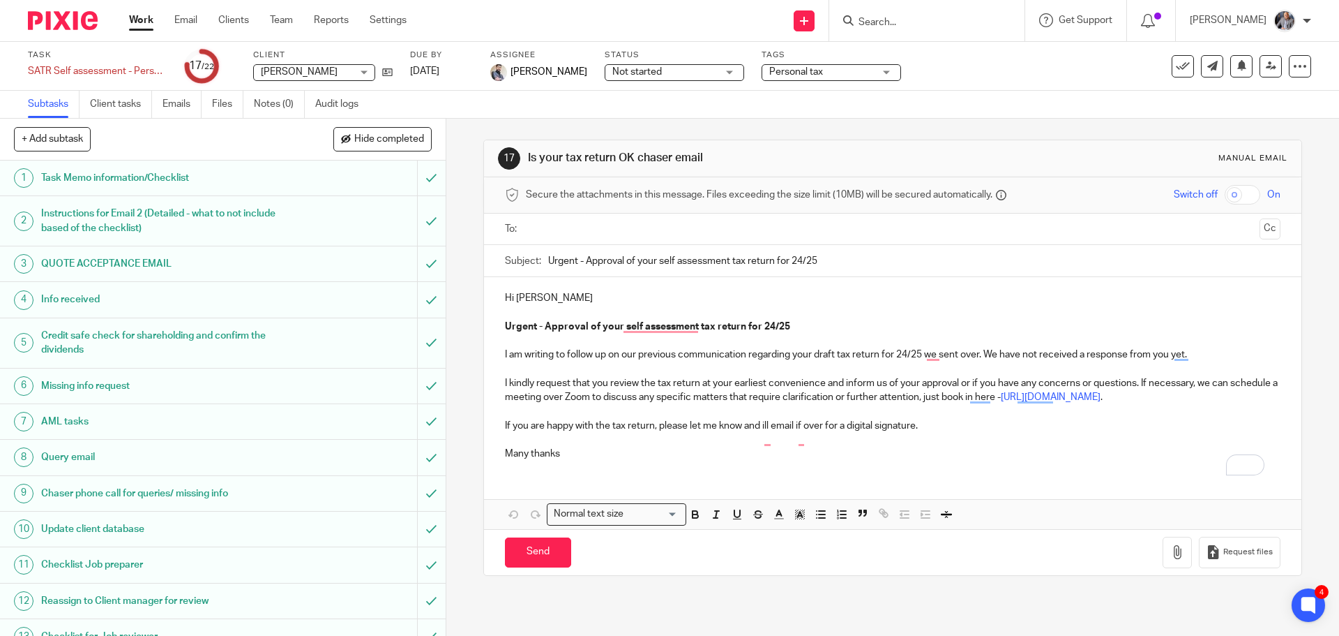
click at [892, 128] on div "17 Is your tax return OK chaser email Manual email Secure the attachments in th…" at bounding box center [892, 358] width 818 height 478
